Goal: Information Seeking & Learning: Learn about a topic

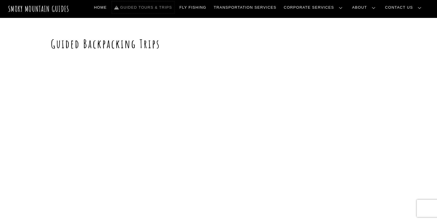
click at [174, 7] on link "Guided Tours & Trips" at bounding box center [143, 7] width 62 height 12
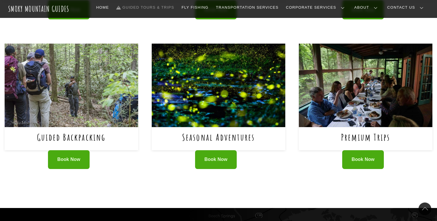
scroll to position [362, 0]
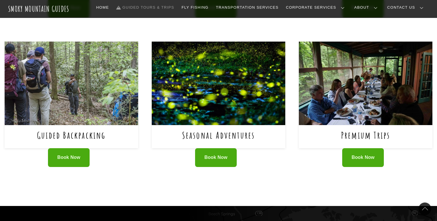
click at [107, 107] on img at bounding box center [71, 83] width 133 height 83
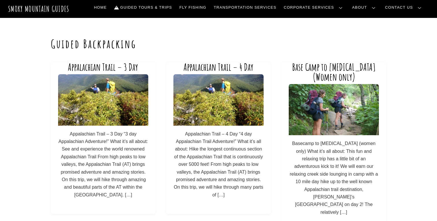
click at [130, 67] on link "Appalachian Trail – 3 Day" at bounding box center [103, 67] width 70 height 12
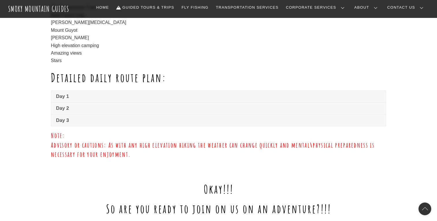
scroll to position [396, 0]
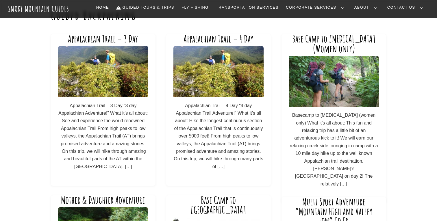
scroll to position [30, 0]
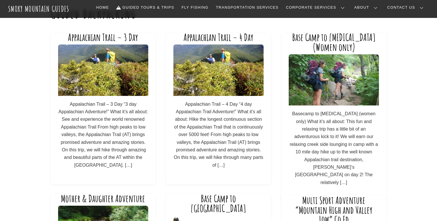
click at [337, 93] on img at bounding box center [334, 79] width 90 height 51
